Goal: Use online tool/utility: Utilize a website feature to perform a specific function

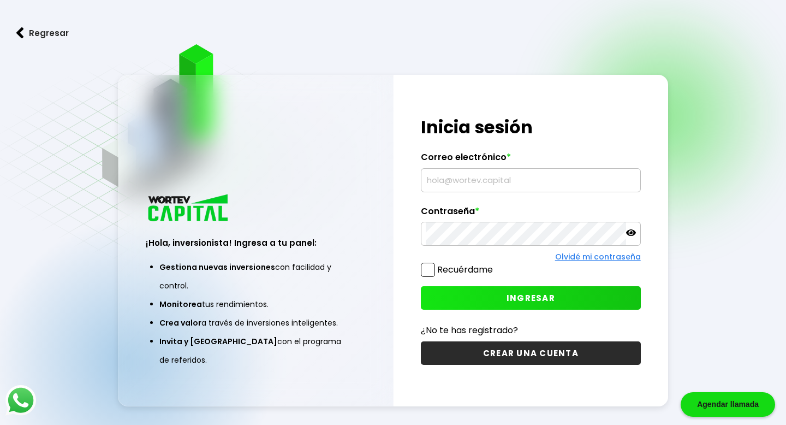
click at [482, 181] on input "text" at bounding box center [531, 180] width 210 height 23
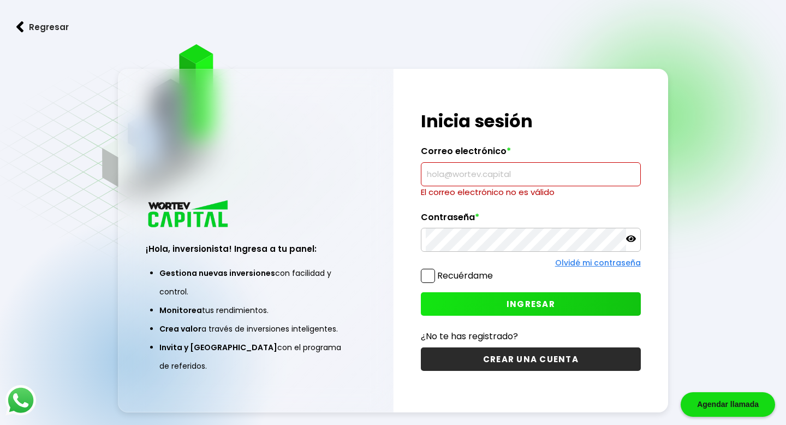
type input "[EMAIL_ADDRESS][DOMAIN_NAME]"
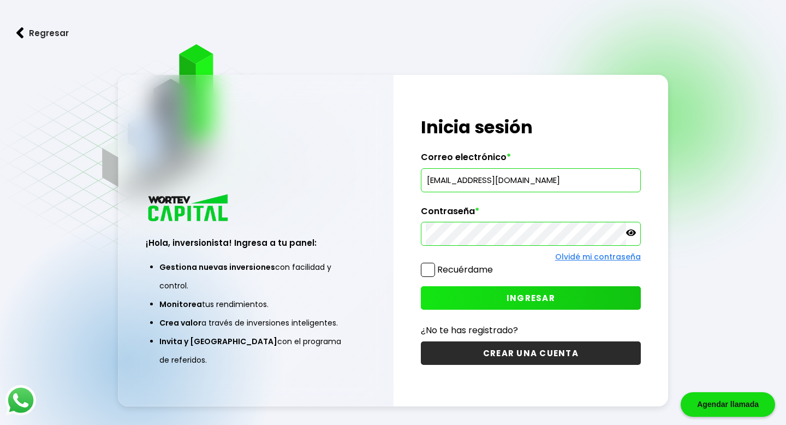
click at [509, 306] on button "INGRESAR" at bounding box center [530, 297] width 219 height 23
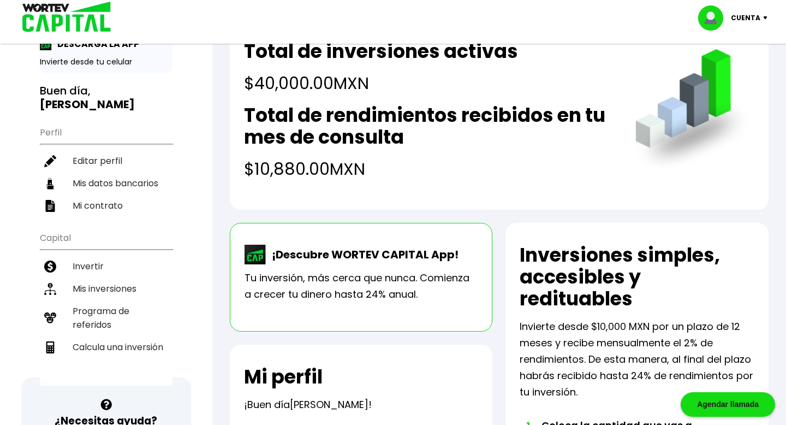
scroll to position [52, 0]
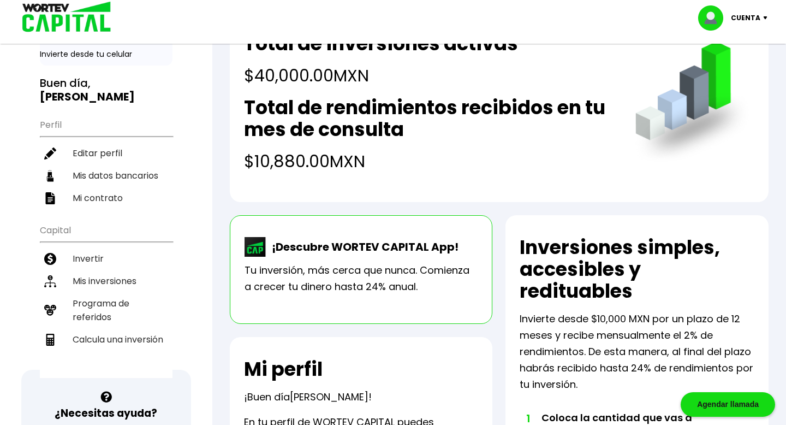
click at [414, 245] on p "¡Descubre WORTEV CAPITAL App!" at bounding box center [362, 247] width 192 height 16
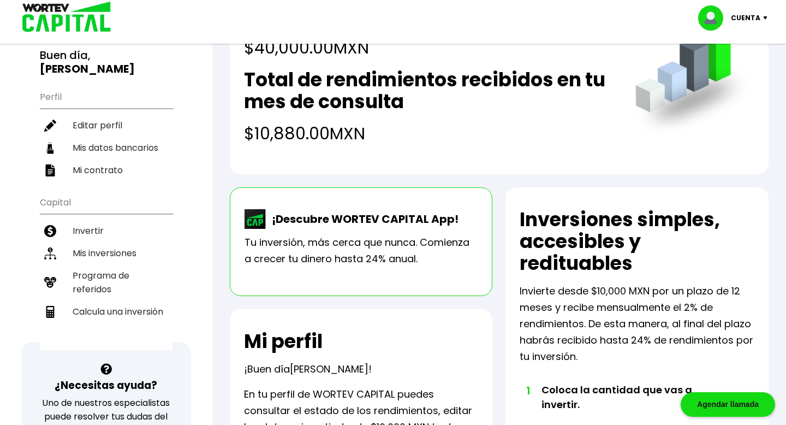
scroll to position [96, 0]
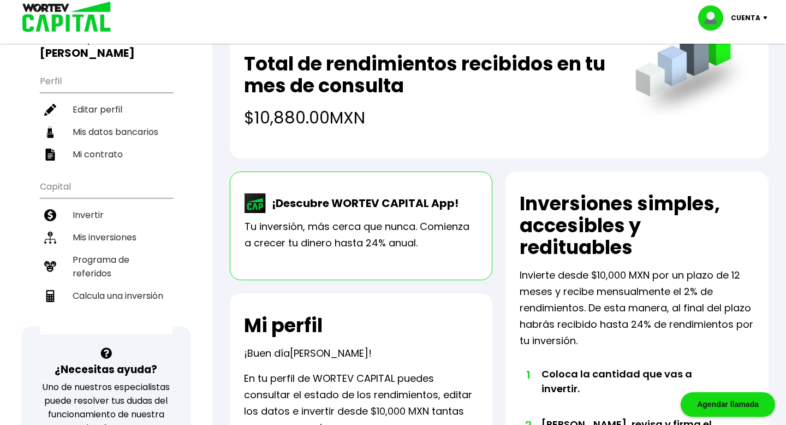
click at [408, 236] on p "Tu inversión, más cerca que nunca. Comienza a crecer tu dinero hasta 24% anual." at bounding box center [362, 234] width 234 height 33
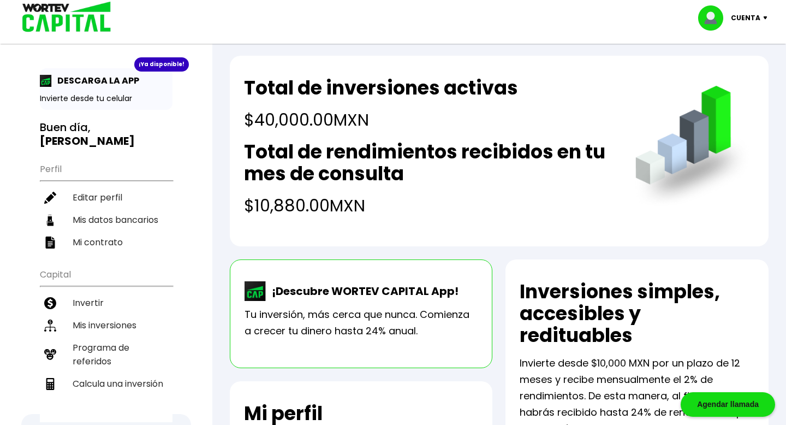
scroll to position [0, 0]
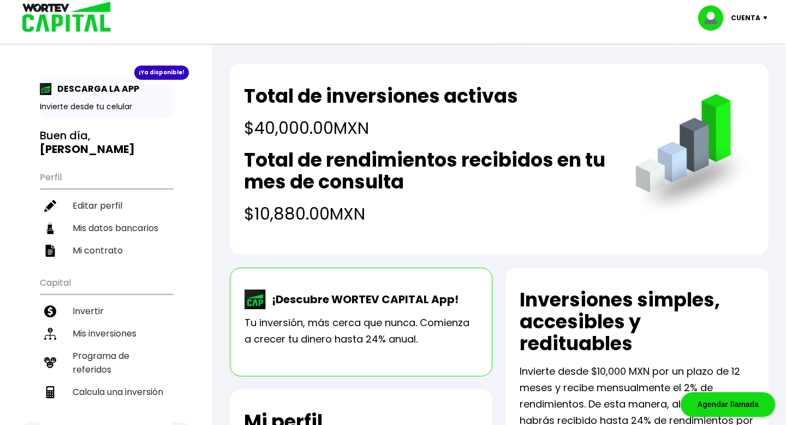
click at [113, 96] on div "¡Ya disponible! DESCARGA LA APP Invierte desde tu celular" at bounding box center [106, 96] width 133 height 41
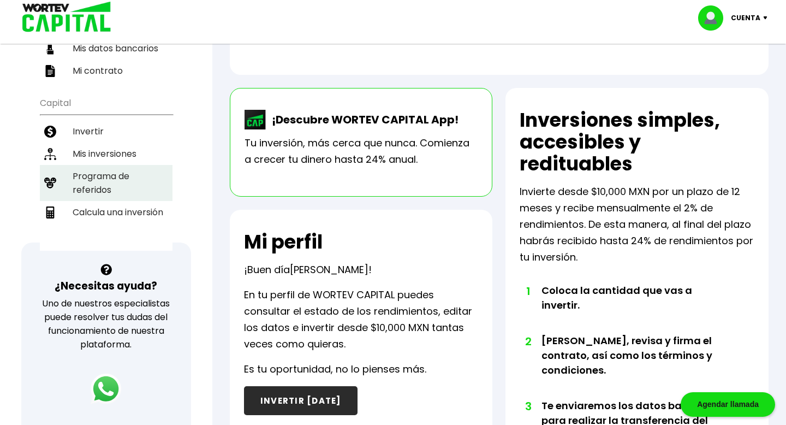
scroll to position [163, 0]
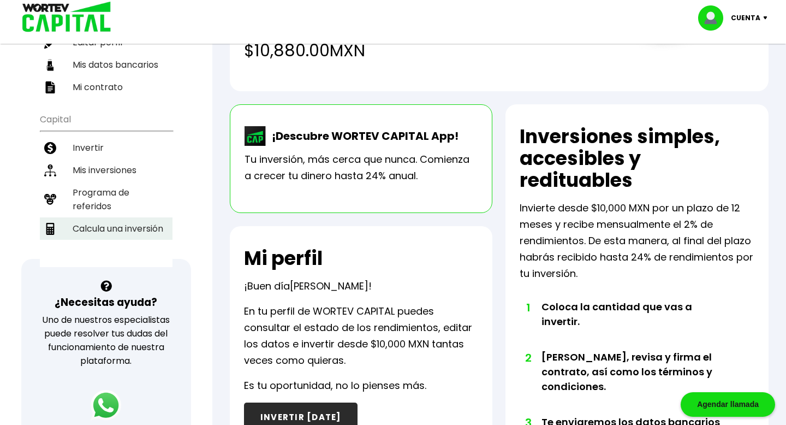
click at [118, 217] on li "Calcula una inversión" at bounding box center [106, 228] width 133 height 22
select select "1"
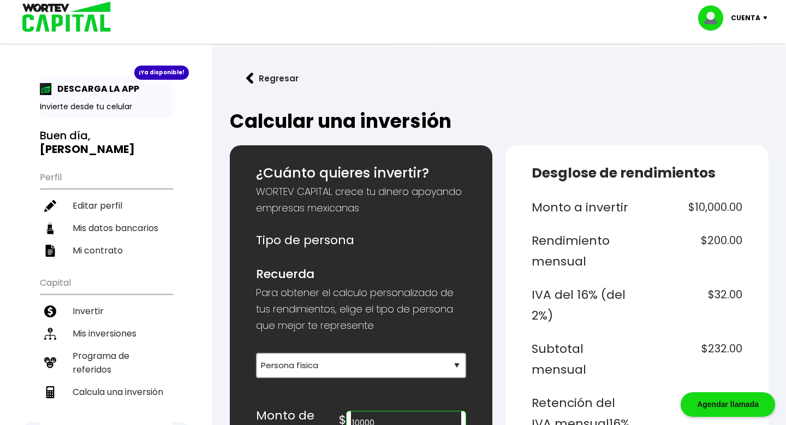
scroll to position [99, 0]
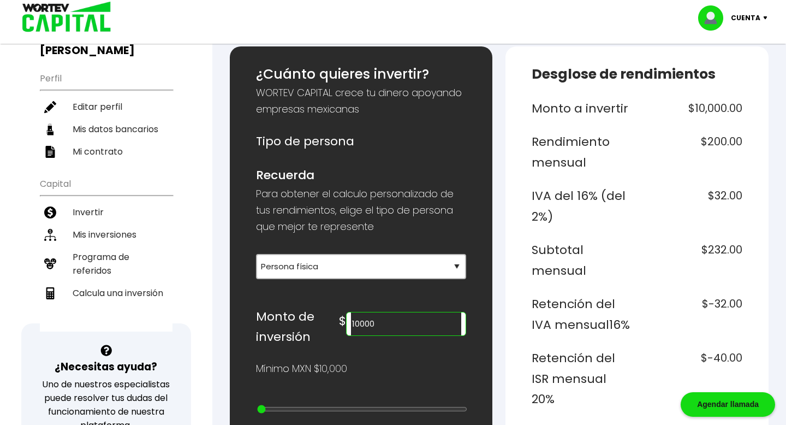
click at [409, 320] on input "10000" at bounding box center [406, 323] width 111 height 23
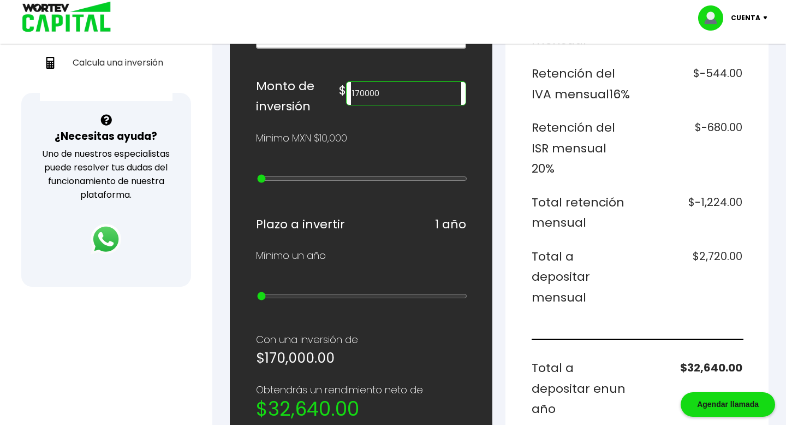
scroll to position [270, 0]
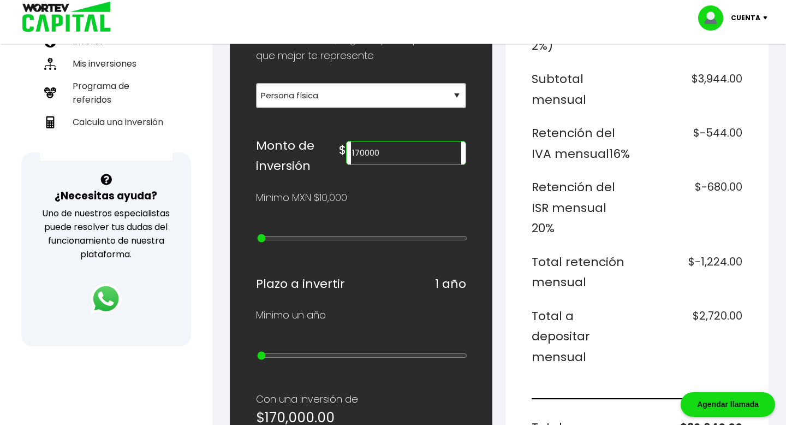
click at [424, 144] on input "170000" at bounding box center [406, 152] width 111 height 23
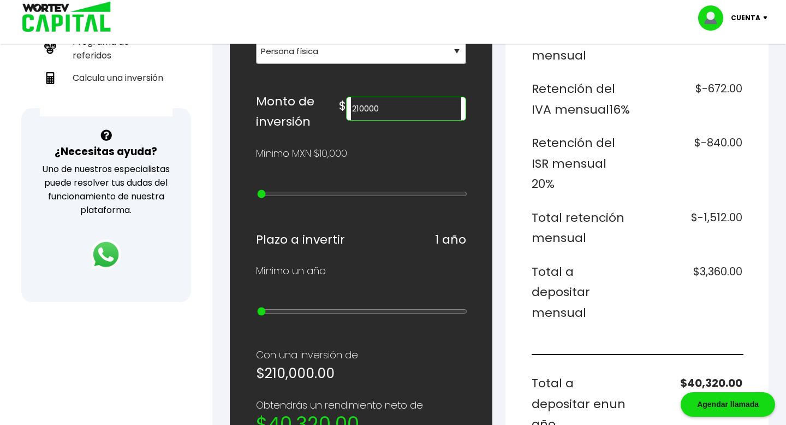
scroll to position [323, 0]
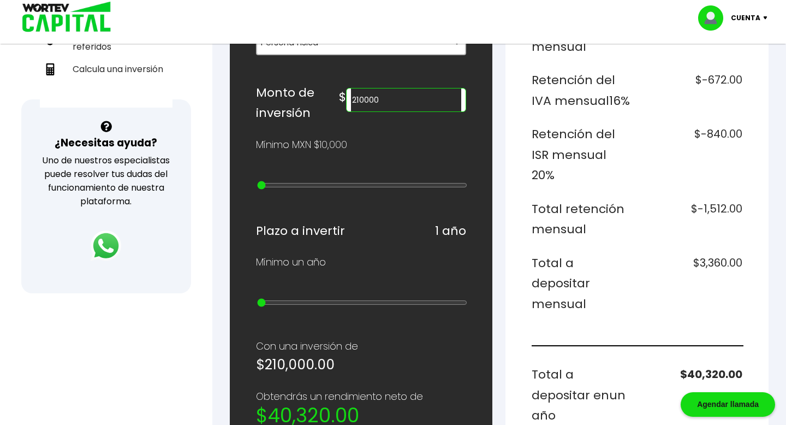
type input "210000"
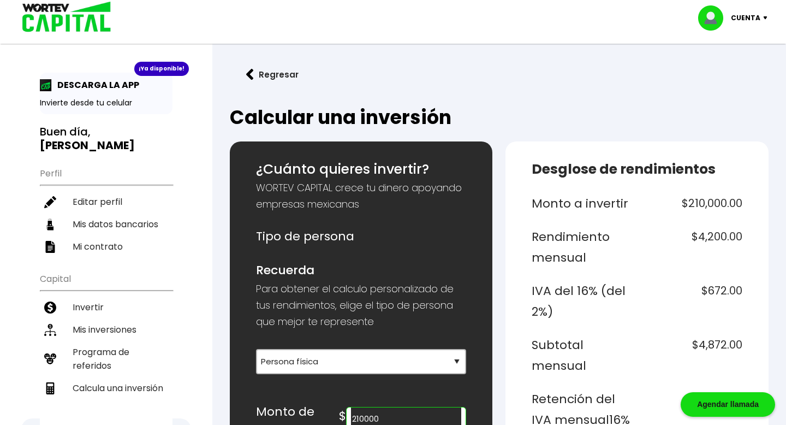
scroll to position [0, 0]
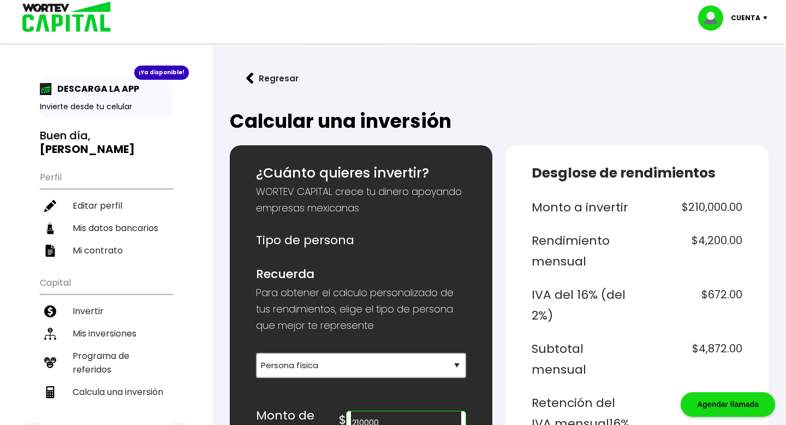
click at [264, 81] on button "Regresar" at bounding box center [272, 78] width 85 height 29
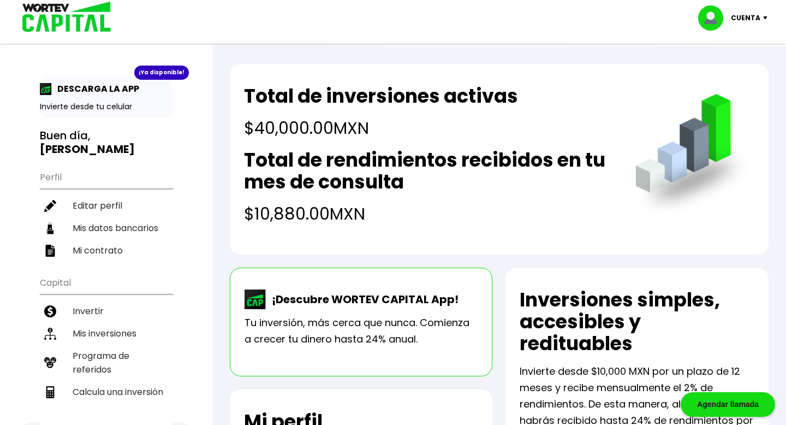
click at [581, 151] on h2 "Total de rendimientos recibidos en tu mes de consulta" at bounding box center [429, 171] width 370 height 44
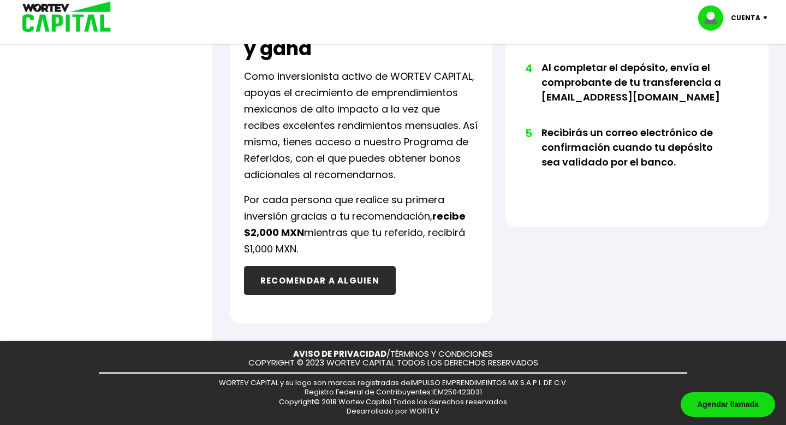
select select "1"
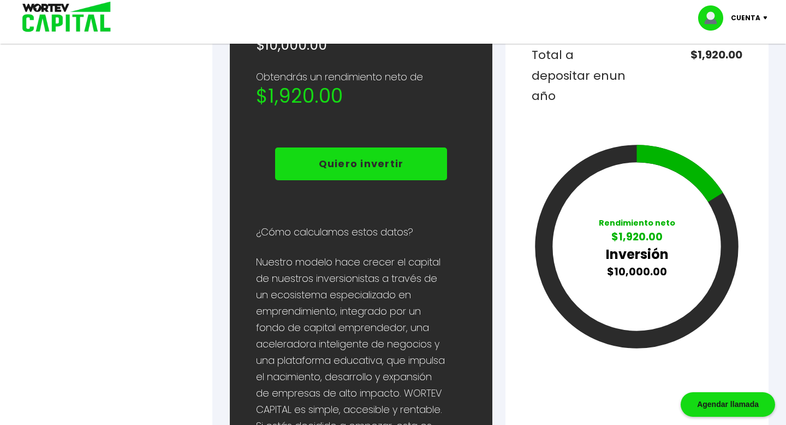
scroll to position [4, 0]
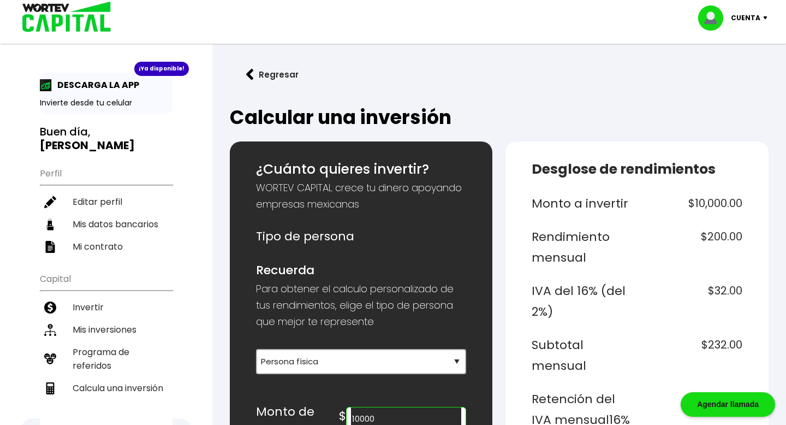
click at [58, 19] on img at bounding box center [63, 17] width 104 height 35
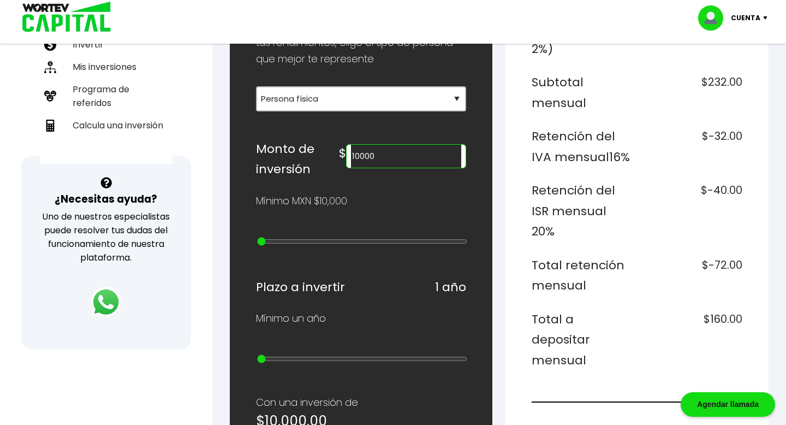
scroll to position [252, 0]
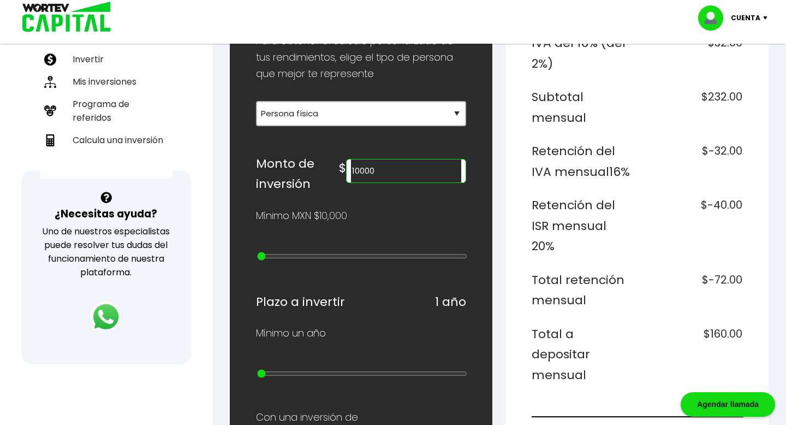
click at [424, 173] on input "10000" at bounding box center [406, 170] width 111 height 23
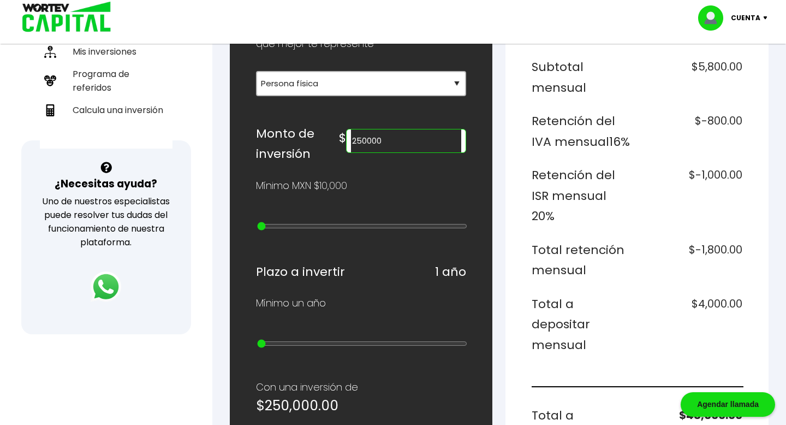
scroll to position [46, 0]
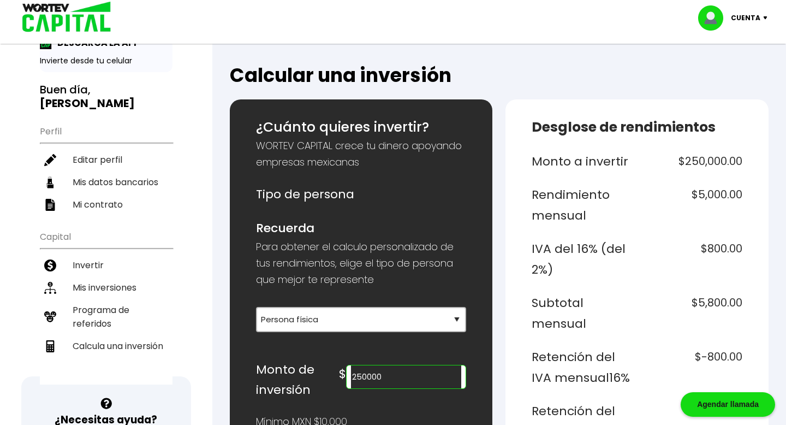
click at [402, 365] on input "250000" at bounding box center [406, 376] width 111 height 23
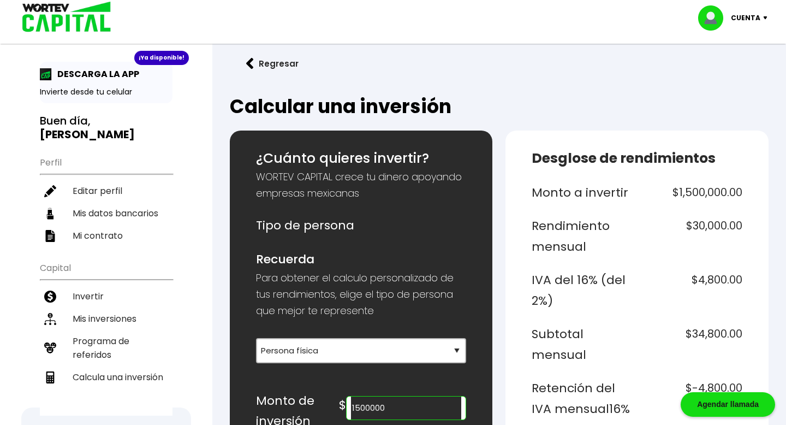
scroll to position [0, 0]
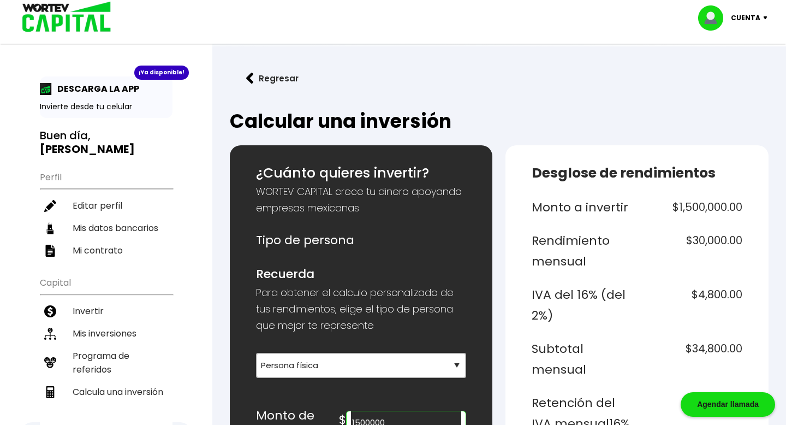
type input "1500000"
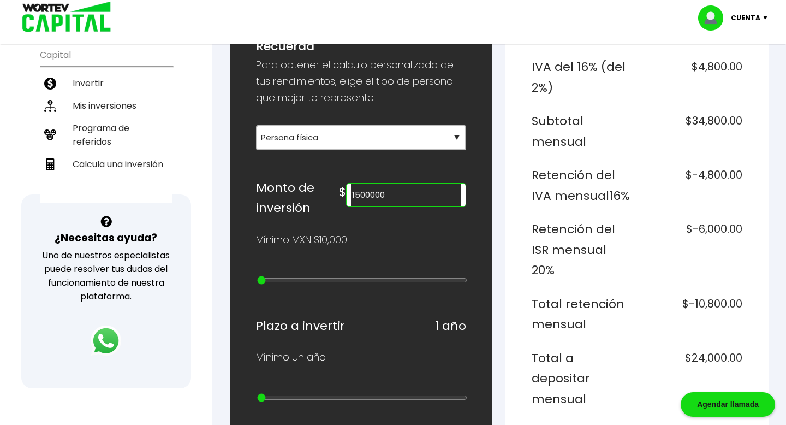
scroll to position [110, 0]
